Goal: Navigation & Orientation: Find specific page/section

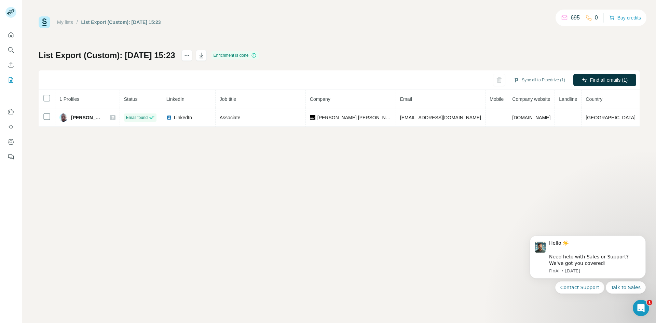
click at [495, 213] on div "My lists / List Export (Custom): [DATE] 15:23 695 0 Buy credits List Export (Cu…" at bounding box center [339, 161] width 634 height 323
